Goal: Information Seeking & Learning: Compare options

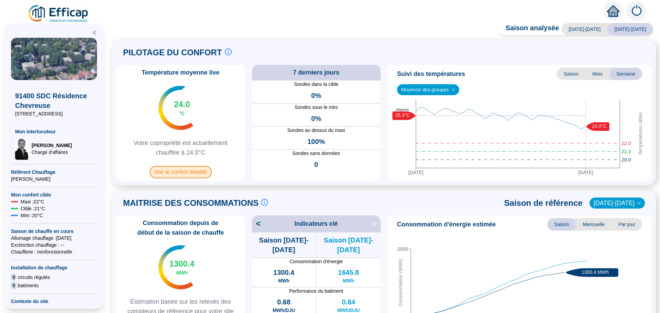
click at [197, 176] on span "Voir le confort détaillé" at bounding box center [181, 172] width 62 height 12
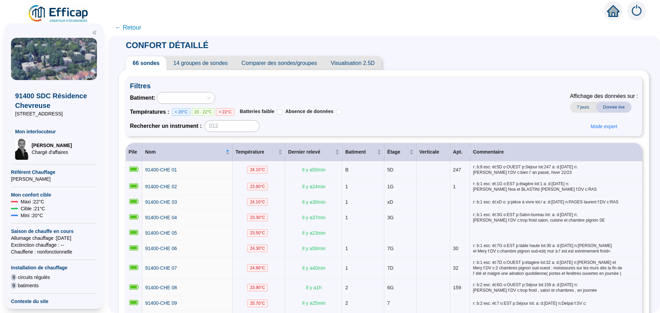
click at [279, 64] on span "Comparer des sondes/groupes" at bounding box center [279, 63] width 89 height 14
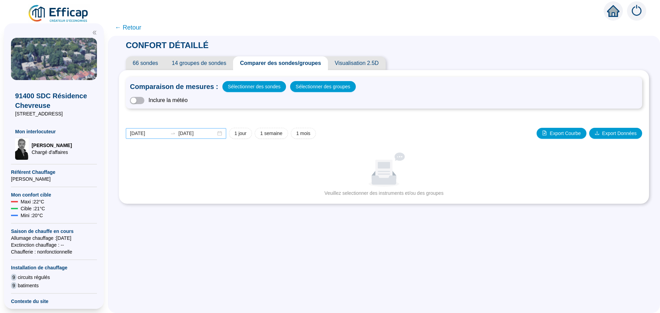
click at [223, 133] on div "[DATE] [DATE]" at bounding box center [176, 133] width 100 height 11
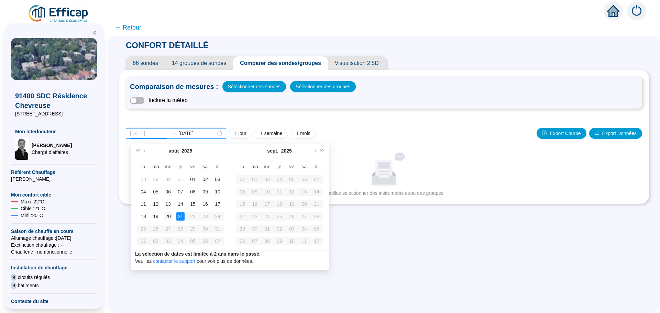
type input "[DATE]"
click at [172, 218] on div "20" at bounding box center [168, 217] width 8 height 8
type input "[DATE]"
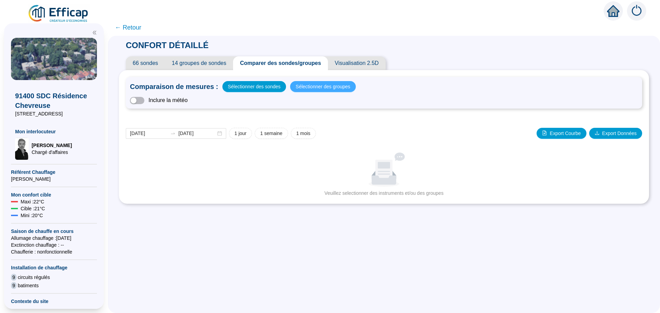
click at [309, 89] on span "Sélectionner des groupes" at bounding box center [323, 87] width 55 height 10
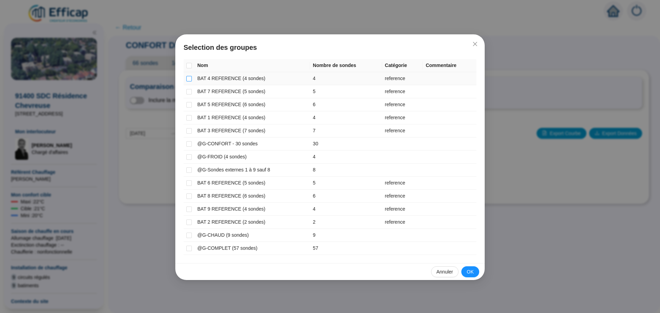
click at [191, 80] on input "checkbox" at bounding box center [189, 79] width 6 height 6
checkbox input "true"
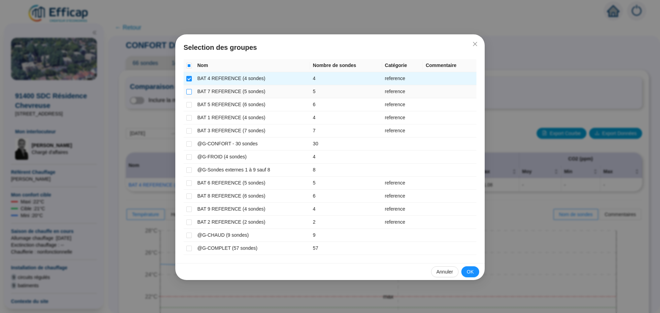
click at [189, 94] on input "checkbox" at bounding box center [189, 92] width 6 height 6
checkbox input "true"
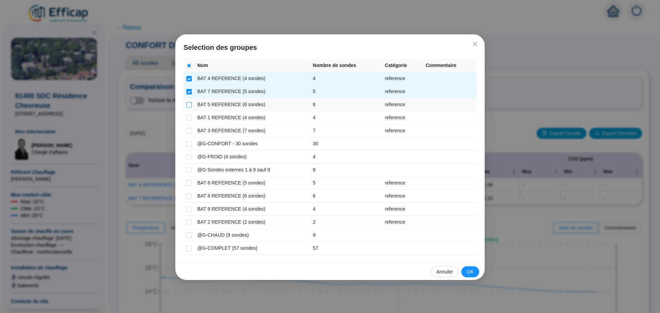
click at [188, 104] on input "checkbox" at bounding box center [189, 105] width 6 height 6
checkbox input "true"
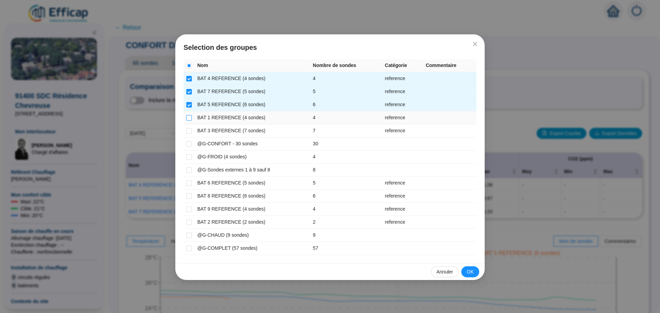
click at [188, 118] on input "checkbox" at bounding box center [189, 118] width 6 height 6
checkbox input "true"
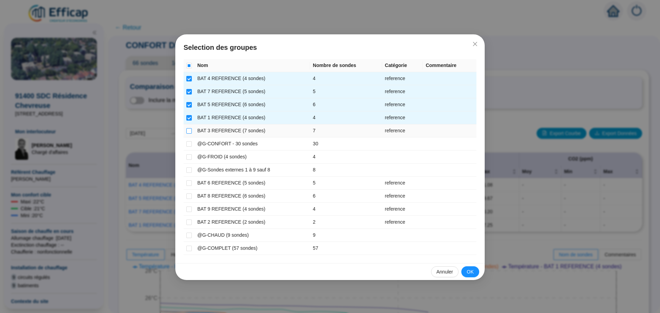
click at [188, 132] on input "checkbox" at bounding box center [189, 131] width 6 height 6
checkbox input "true"
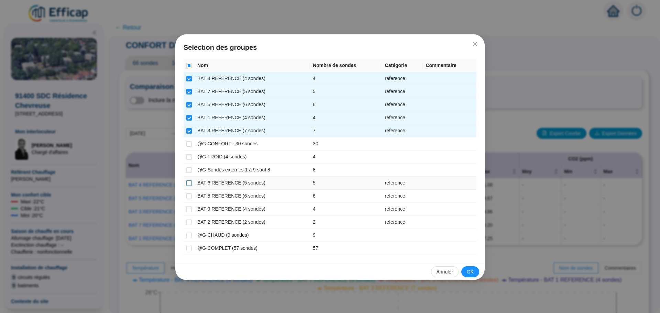
click at [191, 184] on input "checkbox" at bounding box center [189, 184] width 6 height 6
checkbox input "true"
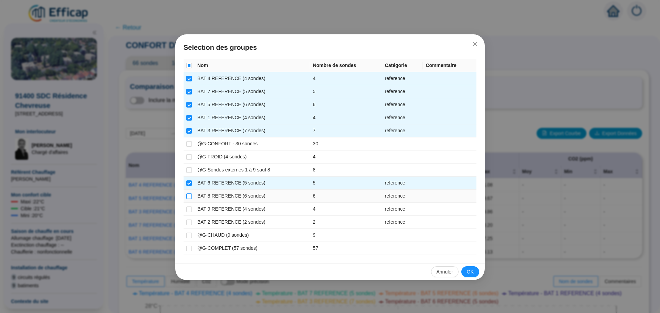
click at [190, 196] on input "checkbox" at bounding box center [189, 197] width 6 height 6
checkbox input "true"
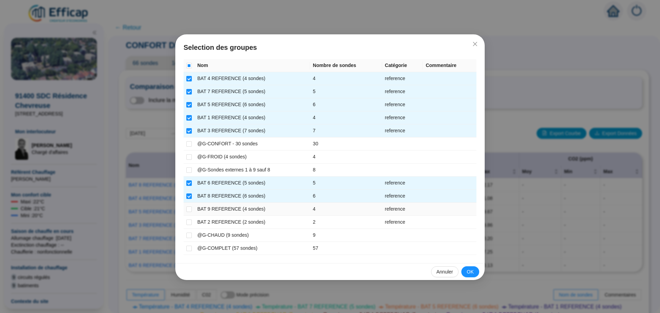
click at [190, 205] on td at bounding box center [189, 209] width 11 height 13
click at [189, 223] on input "checkbox" at bounding box center [189, 223] width 6 height 6
checkbox input "true"
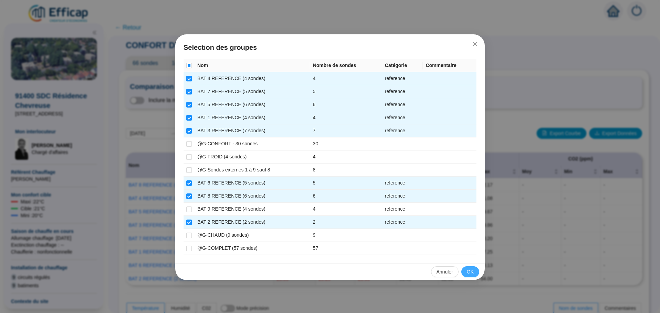
click at [473, 271] on span "OK" at bounding box center [470, 272] width 7 height 7
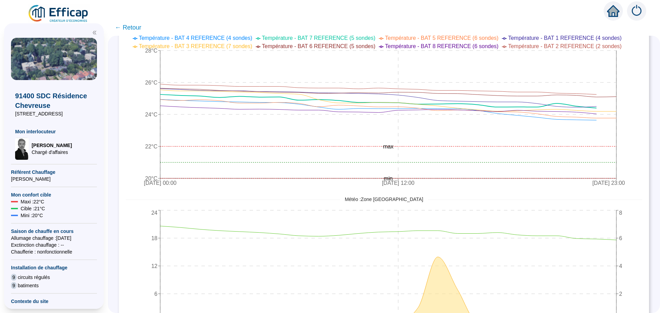
scroll to position [290, 0]
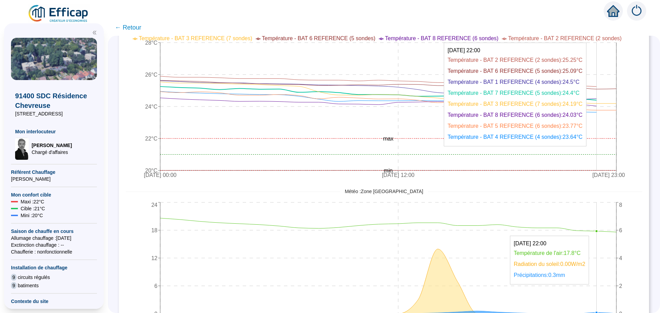
click at [601, 112] on icon "[DATE] 00:00 [DATE] 12:00 [DATE] 23:00 20°C 22°C 24°C 26°C 28°C min max" at bounding box center [379, 103] width 506 height 158
click at [597, 112] on icon at bounding box center [378, 102] width 437 height 21
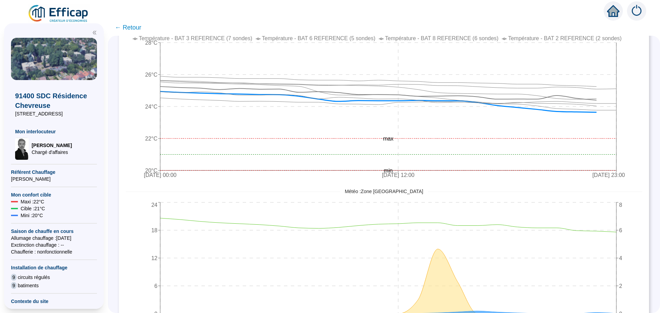
click at [135, 26] on span "← Retour" at bounding box center [128, 28] width 26 height 10
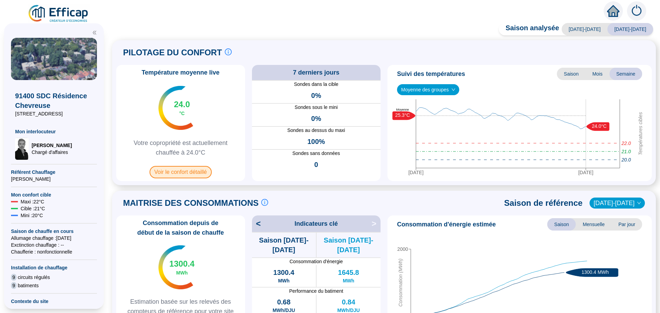
click at [175, 174] on span "Voir le confort détaillé" at bounding box center [181, 172] width 62 height 12
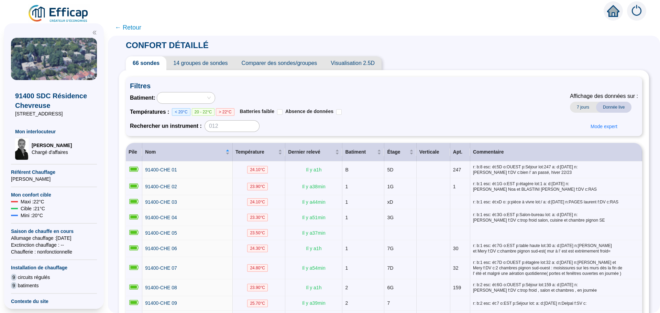
click at [283, 62] on span "Comparer des sondes/groupes" at bounding box center [279, 63] width 89 height 14
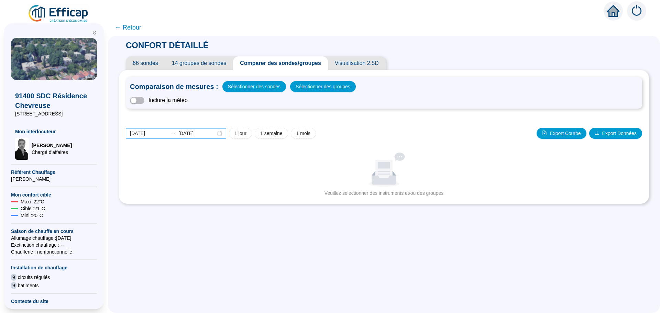
click at [223, 135] on div "[DATE] [DATE]" at bounding box center [176, 133] width 100 height 11
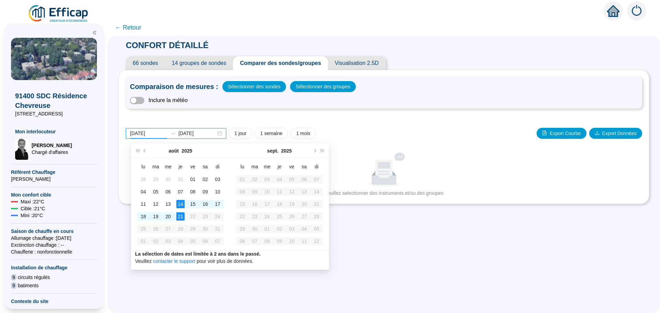
click at [223, 135] on div "[DATE] [DATE]" at bounding box center [176, 133] width 100 height 11
type input "[DATE]"
click at [171, 218] on div "20" at bounding box center [168, 217] width 8 height 8
type input "[DATE]"
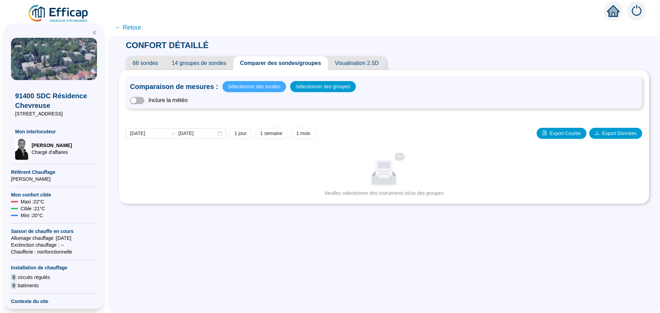
click at [264, 88] on span "Sélectionner des sondes" at bounding box center [254, 87] width 53 height 10
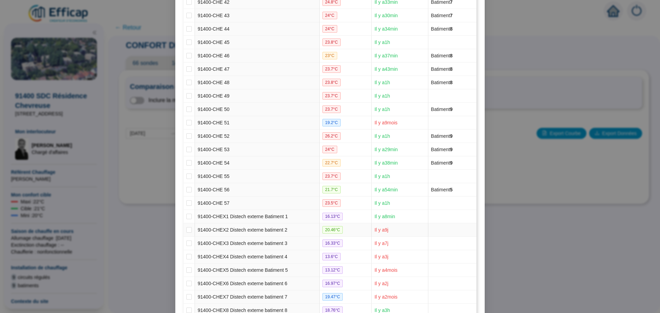
scroll to position [704, 0]
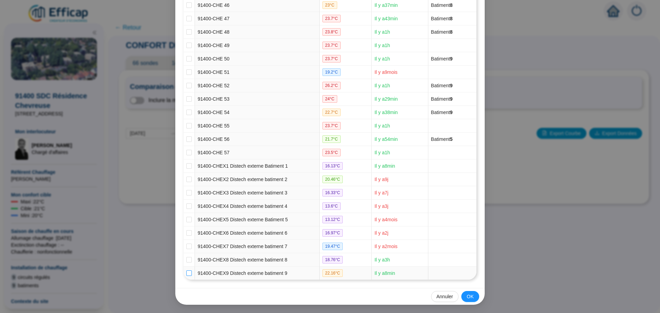
click at [186, 276] on input "checkbox" at bounding box center [189, 274] width 6 height 6
checkbox input "true"
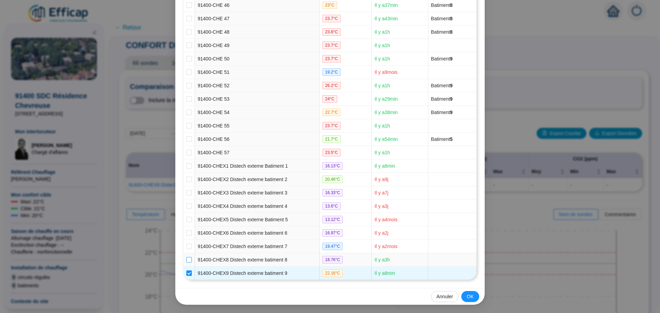
click at [186, 262] on input "checkbox" at bounding box center [189, 260] width 6 height 6
checkbox input "true"
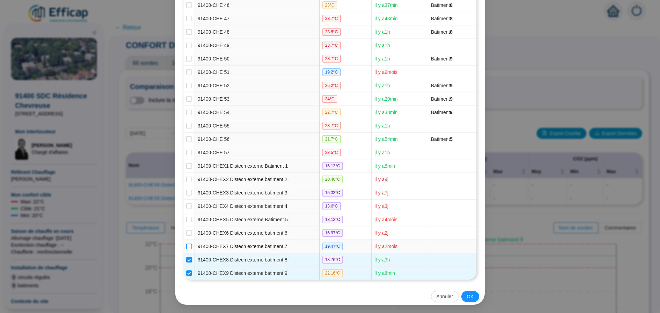
click at [188, 247] on input "checkbox" at bounding box center [189, 247] width 6 height 6
checkbox input "true"
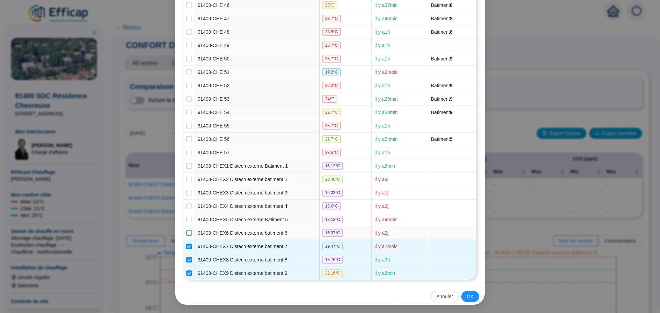
click at [189, 233] on input "checkbox" at bounding box center [189, 233] width 6 height 6
checkbox input "true"
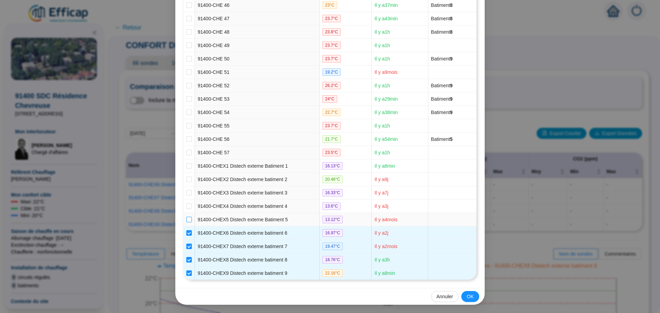
click at [189, 222] on input "checkbox" at bounding box center [189, 220] width 6 height 6
checkbox input "true"
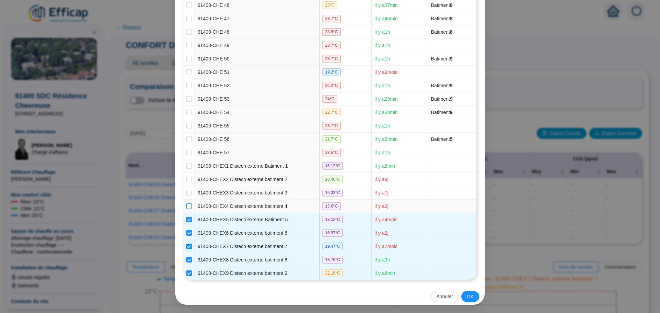
click at [189, 208] on input "checkbox" at bounding box center [189, 207] width 6 height 6
checkbox input "true"
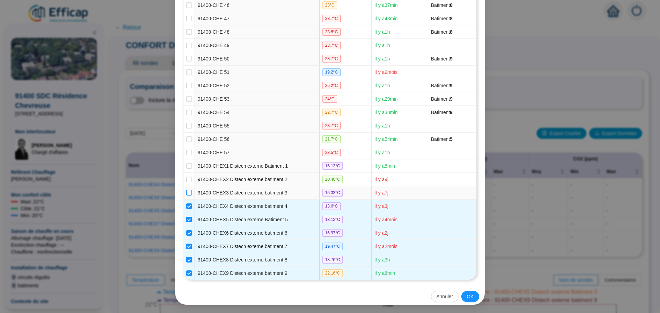
click at [188, 193] on input "checkbox" at bounding box center [189, 193] width 6 height 6
checkbox input "true"
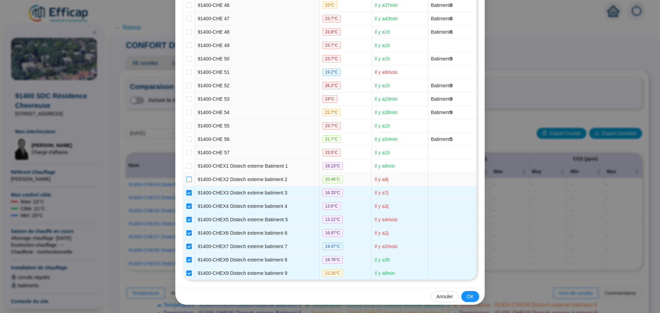
click at [189, 182] on input "checkbox" at bounding box center [189, 180] width 6 height 6
checkbox input "true"
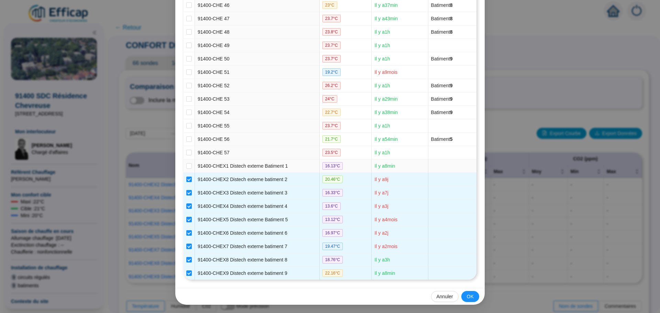
drag, startPoint x: 187, startPoint y: 168, endPoint x: 208, endPoint y: 196, distance: 36.1
click at [187, 168] on input "checkbox" at bounding box center [189, 166] width 6 height 6
checkbox input "true"
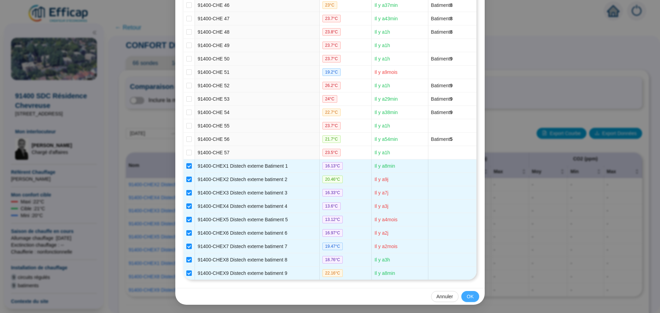
click at [467, 299] on span "OK" at bounding box center [470, 296] width 7 height 7
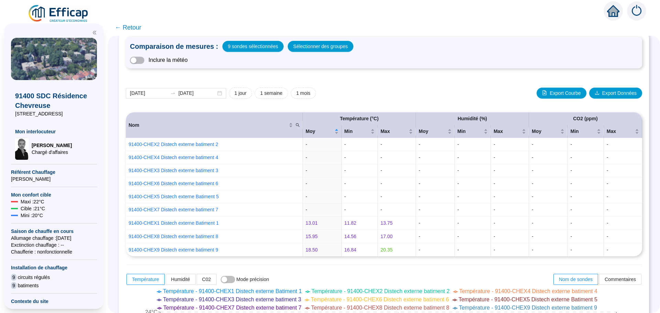
scroll to position [0, 0]
